Goal: Information Seeking & Learning: Learn about a topic

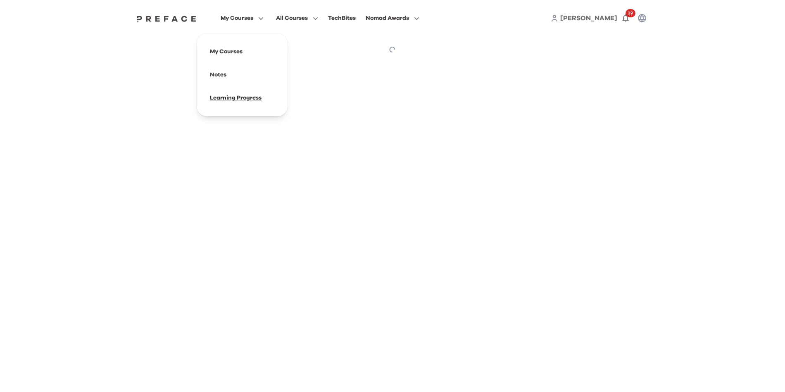
click at [256, 102] on span at bounding box center [242, 97] width 78 height 23
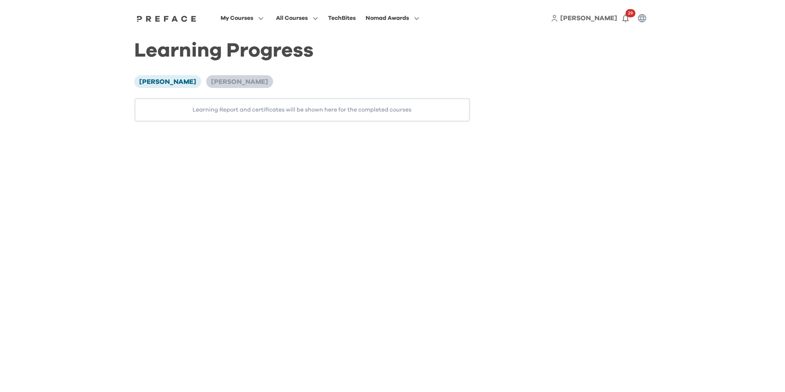
click at [214, 80] on span "[PERSON_NAME]" at bounding box center [239, 82] width 57 height 7
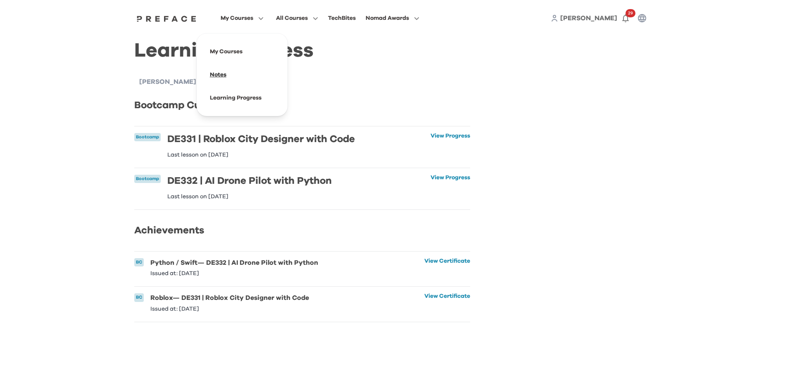
click at [216, 76] on span at bounding box center [242, 74] width 78 height 23
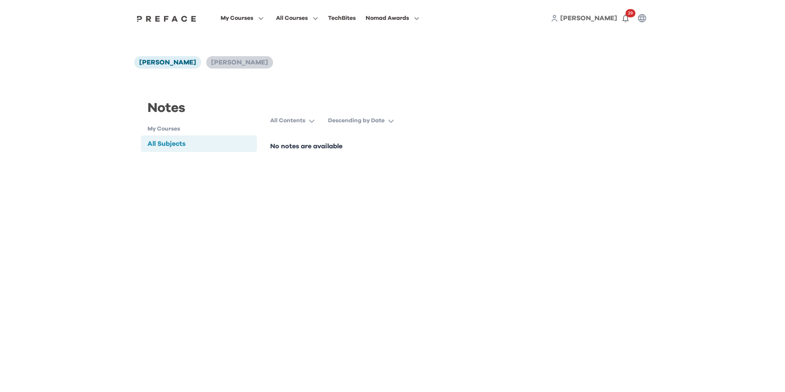
click at [213, 64] on span "[PERSON_NAME]" at bounding box center [239, 62] width 57 height 7
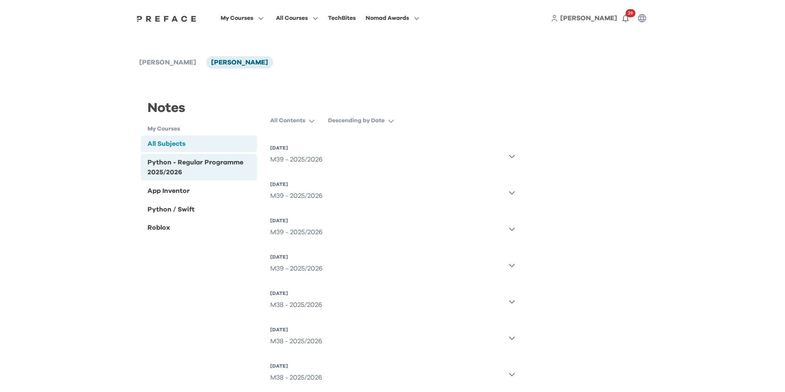
click at [174, 164] on div "Python - Regular Programme 2025/2026" at bounding box center [201, 167] width 106 height 20
click at [336, 152] on button "[DATE] M39 - 2025/2026" at bounding box center [392, 156] width 245 height 30
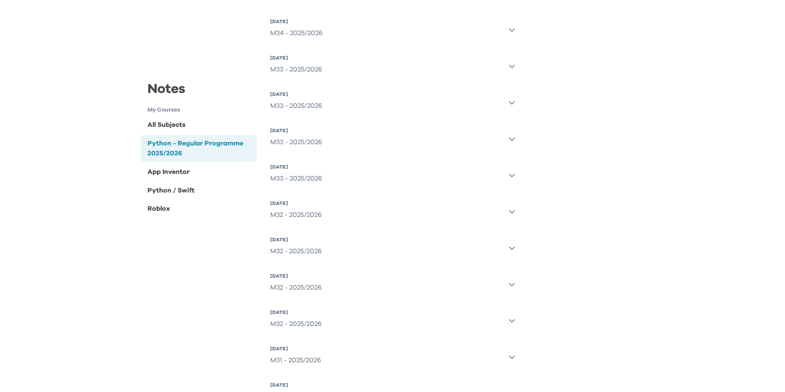
scroll to position [1085, 0]
click at [313, 354] on div "M31 - 2025/2026" at bounding box center [295, 357] width 51 height 17
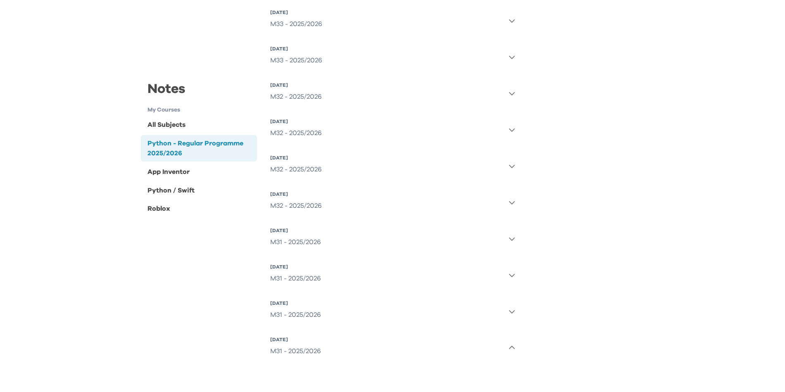
scroll to position [1095, 0]
click at [350, 312] on button "[DATE] M31 - 2025/2026" at bounding box center [392, 308] width 245 height 30
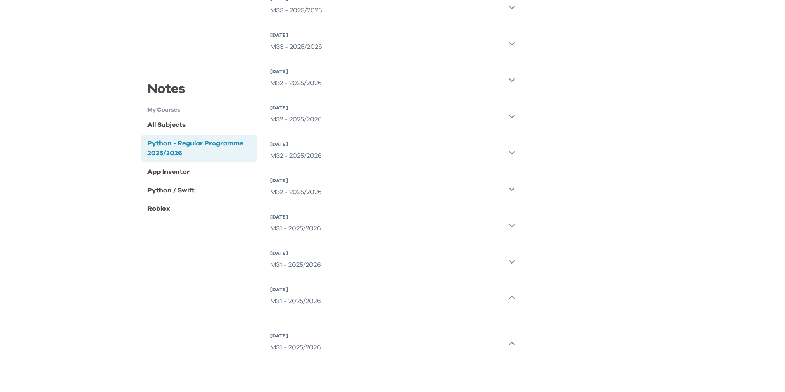
click at [313, 252] on div "[DATE]" at bounding box center [295, 253] width 51 height 7
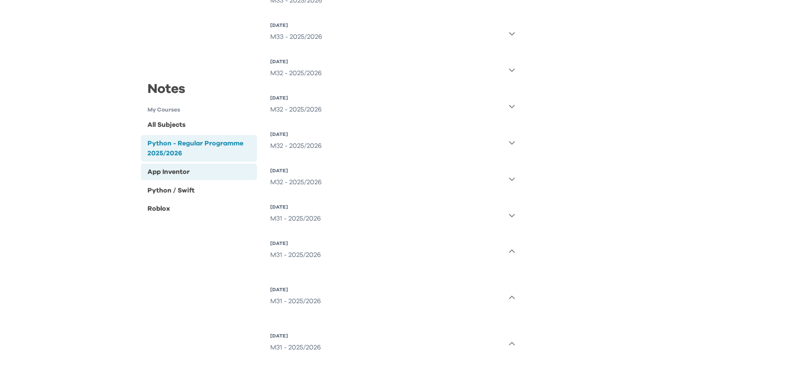
click at [207, 170] on div "App Inventor" at bounding box center [199, 171] width 116 height 17
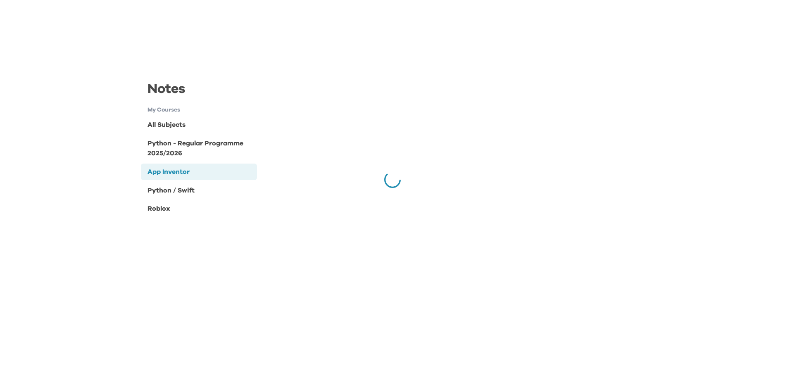
scroll to position [0, 0]
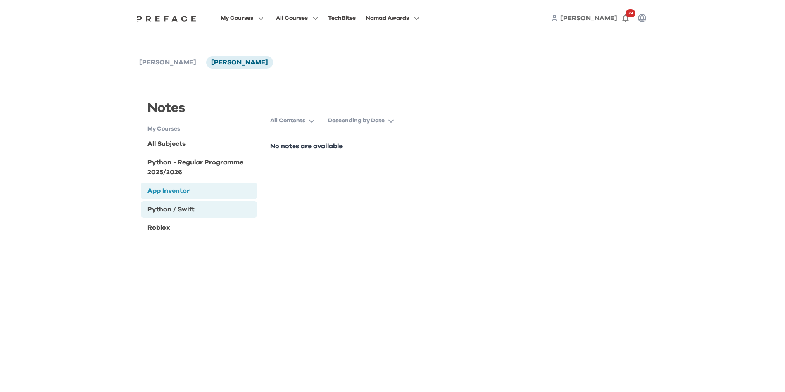
click at [204, 205] on div "Python / Swift" at bounding box center [199, 209] width 116 height 17
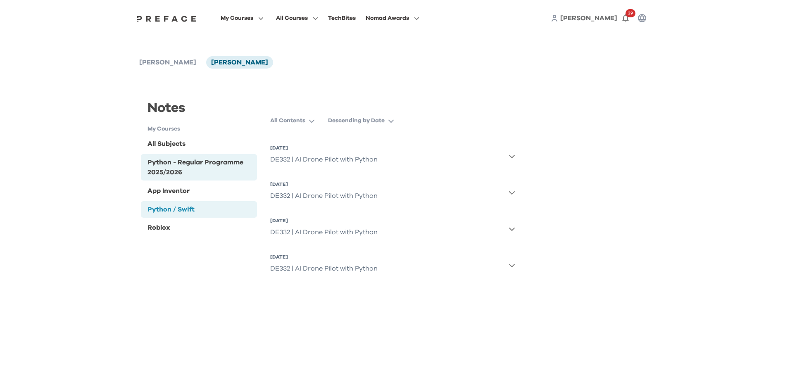
click at [194, 160] on div "Python - Regular Programme 2025/2026" at bounding box center [201, 167] width 106 height 20
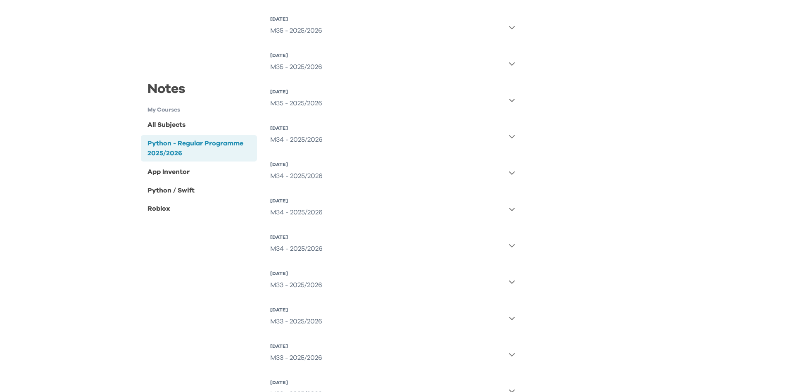
scroll to position [1075, 0]
click at [302, 359] on div "M31 - 2025/2026" at bounding box center [295, 357] width 51 height 17
click at [347, 316] on button "[DATE] M31 - 2025/2026" at bounding box center [392, 318] width 245 height 30
click at [324, 276] on button "[DATE] M31 - 2025/2026" at bounding box center [392, 282] width 245 height 30
click at [279, 243] on div "M31 - 2025/2026" at bounding box center [295, 248] width 51 height 17
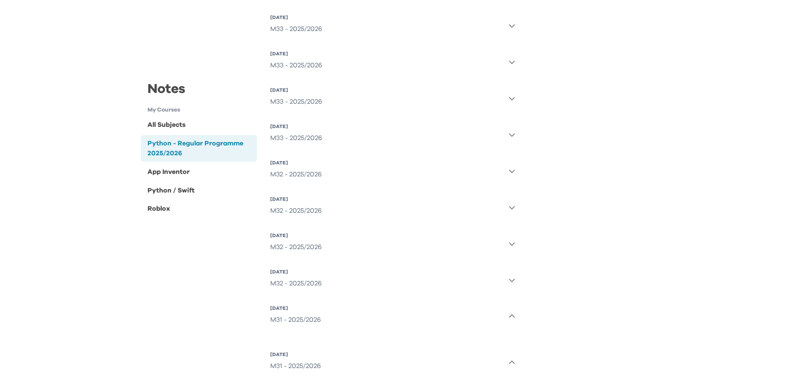
scroll to position [1114, 0]
